Goal: Task Accomplishment & Management: Use online tool/utility

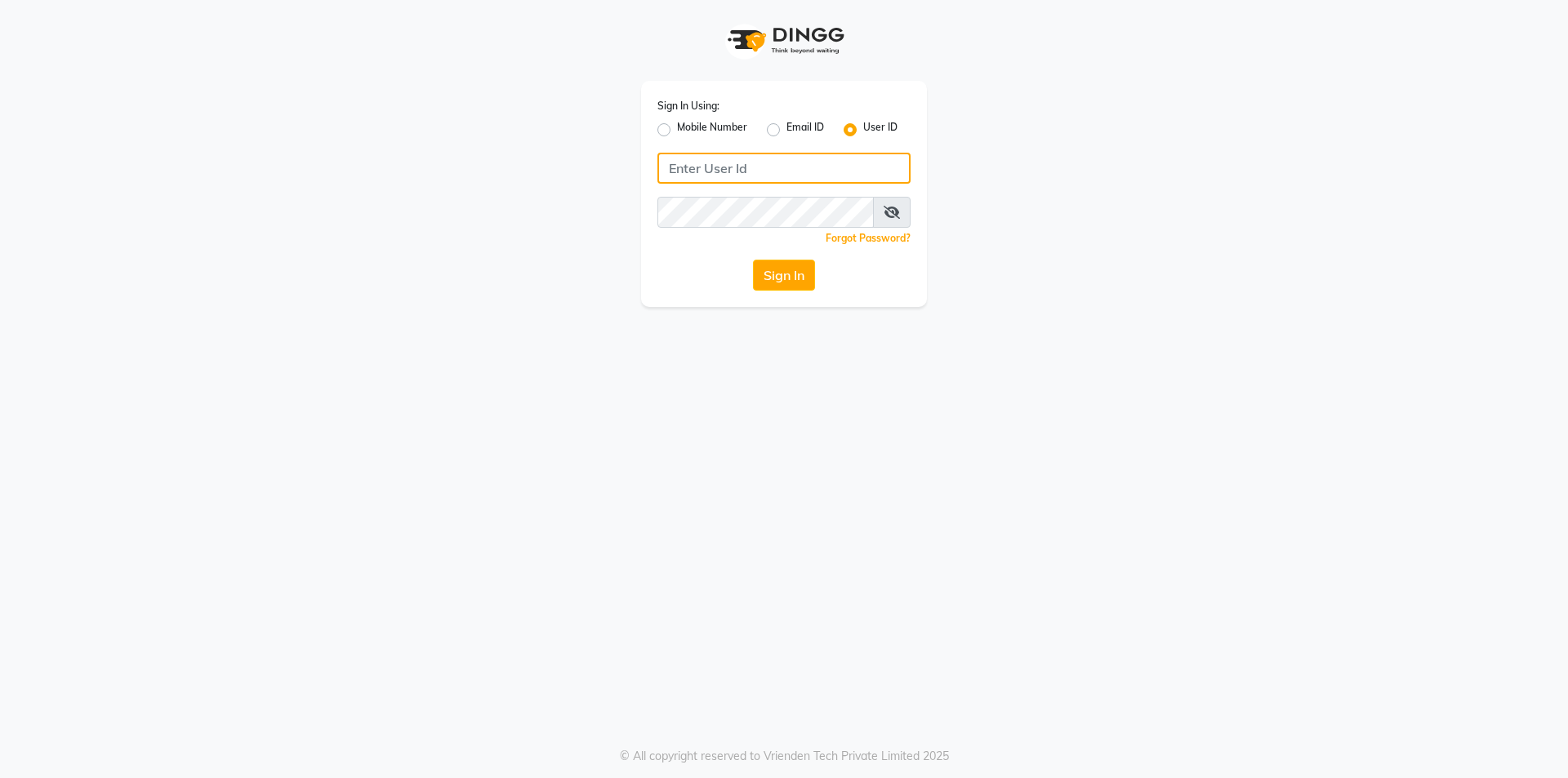
click at [806, 168] on input "Username" at bounding box center [784, 168] width 254 height 31
type input "e1808-13"
click at [773, 269] on button "Sign In" at bounding box center [784, 275] width 62 height 31
